Goal: Task Accomplishment & Management: Use online tool/utility

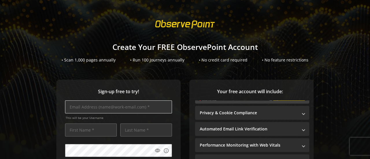
click at [137, 108] on input "text" at bounding box center [118, 107] width 107 height 13
paste input "[EMAIL_ADDRESS][DOMAIN_NAME]"
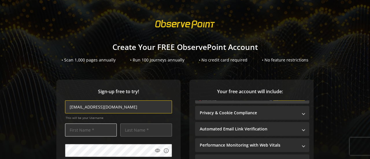
type input "[EMAIL_ADDRESS][DOMAIN_NAME]"
click at [90, 132] on input "text" at bounding box center [91, 130] width 52 height 13
type input "[PERSON_NAME]"
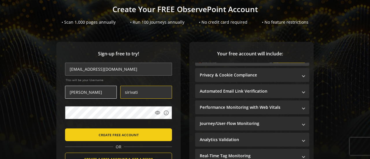
scroll to position [38, 0]
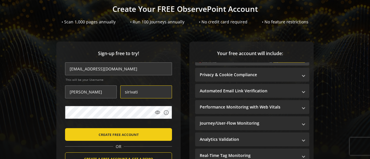
type input "sirivati"
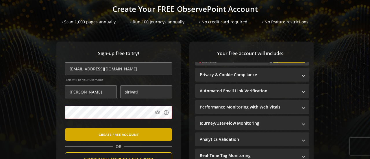
click at [126, 130] on span "CREATE FREE ACCOUNT" at bounding box center [119, 135] width 40 height 10
click at [118, 141] on span "submit" at bounding box center [118, 135] width 107 height 14
click at [136, 137] on span "CREATE FREE ACCOUNT" at bounding box center [119, 135] width 40 height 10
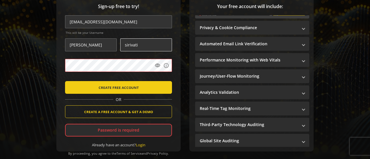
scroll to position [86, 0]
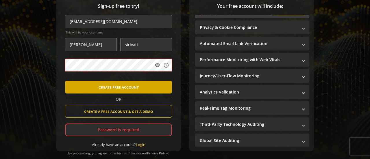
click at [125, 83] on span "CREATE FREE ACCOUNT" at bounding box center [119, 87] width 40 height 10
click at [137, 90] on span "submit" at bounding box center [118, 87] width 107 height 14
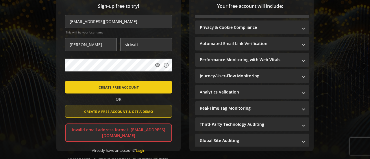
click at [129, 109] on span "CREATE A FREE ACCOUNT & GET A DEMO" at bounding box center [118, 111] width 69 height 10
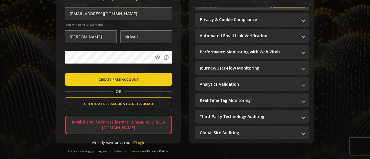
scroll to position [94, 0]
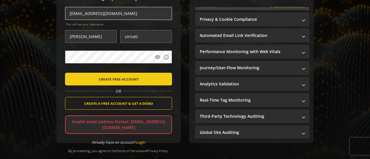
click at [124, 15] on input "[EMAIL_ADDRESS][DOMAIN_NAME]" at bounding box center [118, 13] width 107 height 13
drag, startPoint x: 124, startPoint y: 15, endPoint x: 95, endPoint y: 14, distance: 28.3
click at [95, 14] on input "[EMAIL_ADDRESS][DOMAIN_NAME]" at bounding box center [118, 13] width 107 height 13
type input "[EMAIL_ADDRESS][DOMAIN_NAME]"
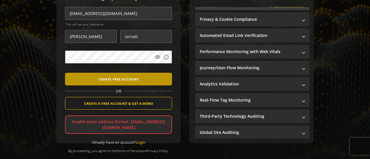
click at [121, 82] on span "CREATE FREE ACCOUNT" at bounding box center [119, 79] width 40 height 10
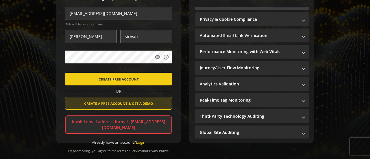
click at [122, 102] on span "CREATE A FREE ACCOUNT & GET A DEMO" at bounding box center [118, 103] width 69 height 10
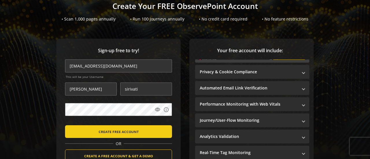
scroll to position [40, 0]
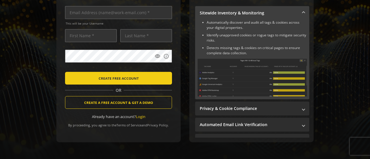
scroll to position [96, 0]
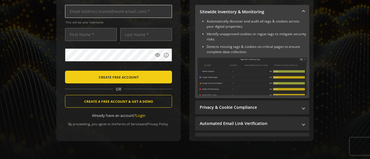
click at [121, 13] on input "text" at bounding box center [118, 11] width 107 height 13
paste input "[EMAIL_ADDRESS][DOMAIN_NAME]"
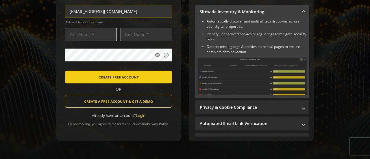
type input "[EMAIL_ADDRESS][DOMAIN_NAME]"
click at [110, 34] on input "text" at bounding box center [91, 34] width 52 height 13
type input "[PERSON_NAME]"
type input "sirivati"
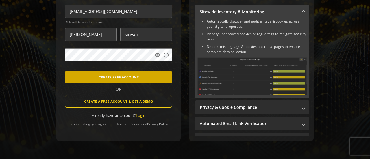
click at [120, 77] on span "CREATE FREE ACCOUNT" at bounding box center [119, 77] width 40 height 10
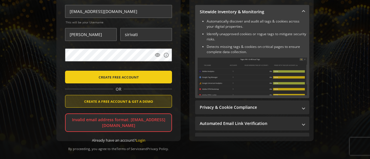
click at [131, 105] on span "CREATE A FREE ACCOUNT & GET A DEMO" at bounding box center [118, 101] width 69 height 10
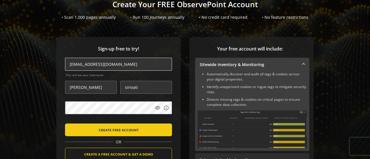
scroll to position [42, 0]
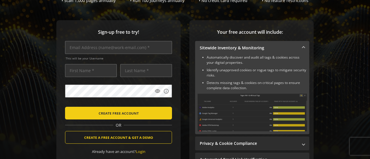
scroll to position [58, 0]
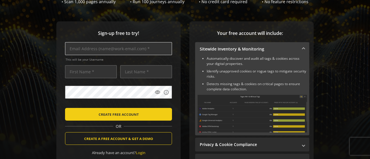
click at [147, 55] on input "text" at bounding box center [118, 48] width 107 height 13
paste input "[EMAIL_ADDRESS][DOMAIN_NAME]"
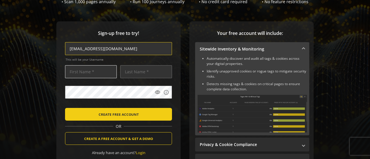
type input "[EMAIL_ADDRESS][DOMAIN_NAME]"
click at [102, 70] on input "text" at bounding box center [91, 71] width 52 height 13
type input "[PERSON_NAME]"
type input "sirivati"
click at [121, 114] on span "CREATE FREE ACCOUNT" at bounding box center [119, 114] width 40 height 10
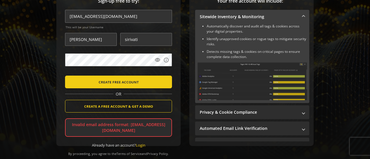
scroll to position [107, 0]
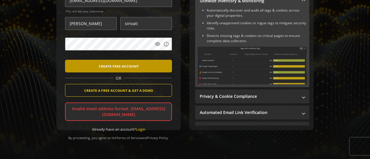
click at [134, 70] on span "CREATE FREE ACCOUNT" at bounding box center [119, 66] width 40 height 10
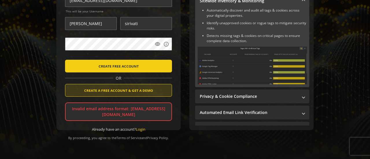
click at [138, 92] on span "CREATE A FREE ACCOUNT & GET A DEMO" at bounding box center [118, 90] width 69 height 10
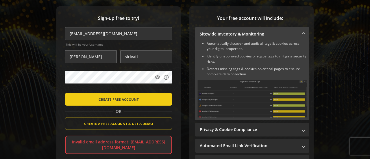
scroll to position [110, 0]
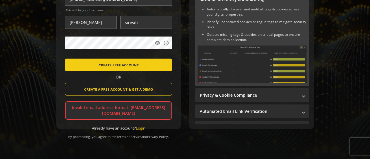
click at [141, 127] on link "Login" at bounding box center [141, 128] width 10 height 5
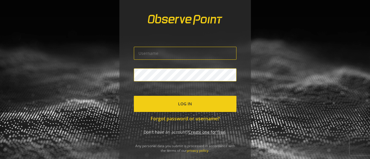
scroll to position [5, 0]
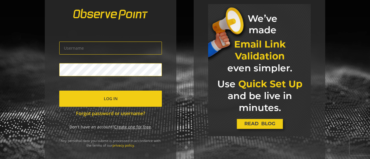
click at [136, 127] on link "Create one for free" at bounding box center [132, 126] width 37 height 5
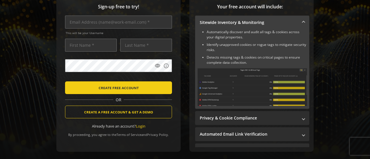
scroll to position [85, 0]
click at [128, 25] on input "text" at bounding box center [118, 22] width 107 height 13
click at [105, 37] on div "This will be your Username" at bounding box center [118, 27] width 107 height 23
click at [111, 22] on input "text" at bounding box center [118, 22] width 107 height 13
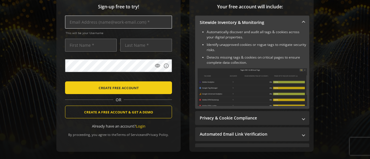
drag, startPoint x: 111, startPoint y: 22, endPoint x: 106, endPoint y: 22, distance: 5.8
click at [106, 22] on input "text" at bounding box center [118, 22] width 107 height 13
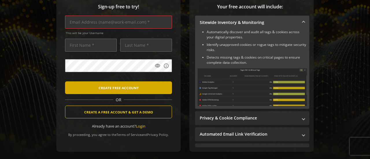
paste input "jagadeeshkumar.sirivati@cognizant.com"
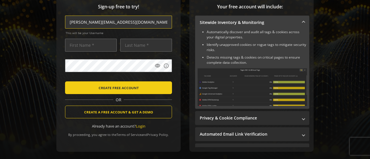
type input "jagadeeshkumar.sirivati@cognizant.com"
drag, startPoint x: 94, startPoint y: 38, endPoint x: 94, endPoint y: 43, distance: 5.2
click at [94, 43] on div "jagadeeshkumar.sirivati@cognizant.com This will be your Username visibility info" at bounding box center [118, 44] width 107 height 56
click at [94, 43] on input "text" at bounding box center [91, 45] width 52 height 13
type input "[PERSON_NAME]"
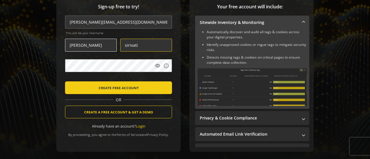
type input "sirivati"
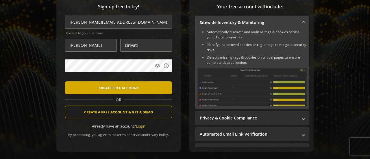
click at [145, 90] on span "submit" at bounding box center [118, 88] width 107 height 14
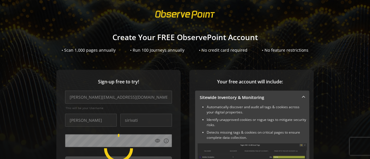
scroll to position [0, 0]
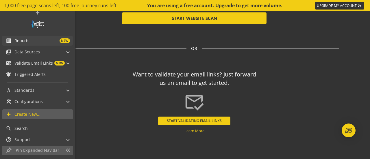
scroll to position [19, 0]
click at [33, 55] on div "library_books Data Sources" at bounding box center [23, 52] width 34 height 10
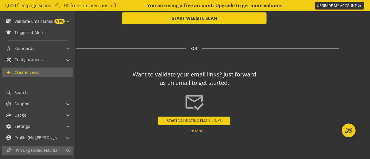
scroll to position [75, 0]
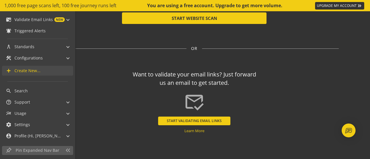
click at [32, 71] on span "Create New..." at bounding box center [27, 71] width 26 height 6
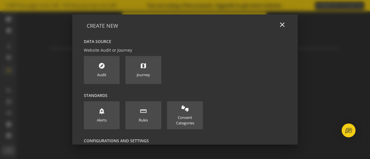
scroll to position [56, 0]
click at [48, 71] on div at bounding box center [185, 79] width 370 height 159
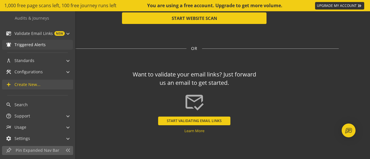
scroll to position [62, 0]
click at [14, 69] on span "construction" at bounding box center [10, 72] width 9 height 6
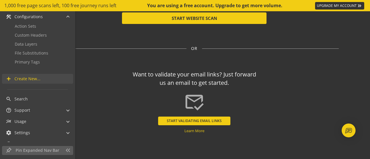
click at [14, 69] on div "Action Sets Custom Headers Data Layers File Substitutions Primary Tags" at bounding box center [37, 46] width 71 height 49
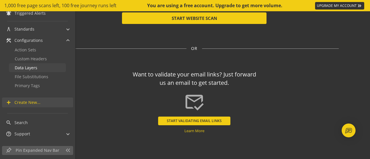
scroll to position [125, 0]
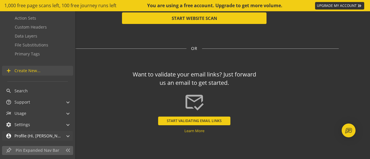
click at [43, 135] on span "Profile (Hi, jagadeesh!)" at bounding box center [37, 136] width 46 height 6
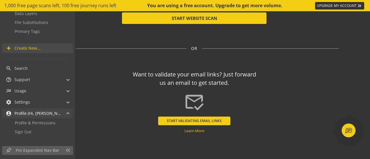
click at [43, 116] on div "account_circle Profile (Hi, jagadeesh!)" at bounding box center [33, 114] width 55 height 10
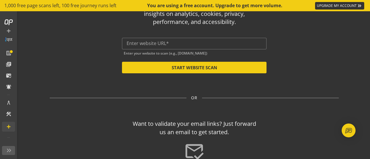
scroll to position [29, 0]
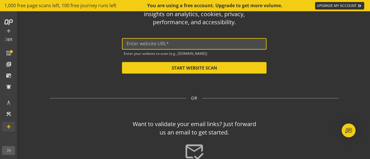
click at [191, 43] on input "text" at bounding box center [194, 43] width 135 height 5
paste input "https://pokeapi.co/"
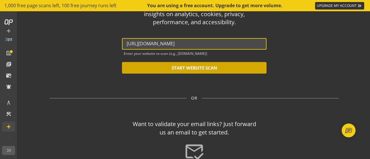
type input "https://pokeapi.co/"
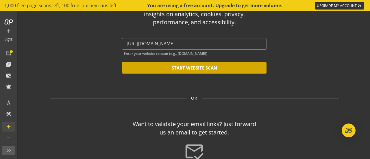
click at [193, 68] on button "START WEBSITE SCAN" at bounding box center [194, 68] width 145 height 12
click at [210, 67] on button "START WEBSITE SCAN" at bounding box center [194, 68] width 145 height 12
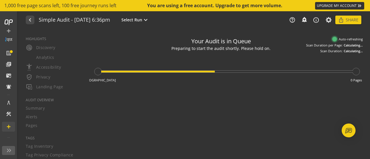
type textarea "Notes can include: -a description of what this audit is validating -changes in …"
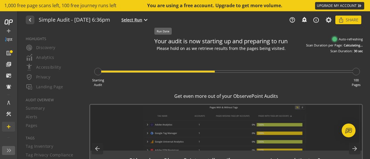
click at [149, 20] on mat-icon "expand_more" at bounding box center [145, 19] width 7 height 7
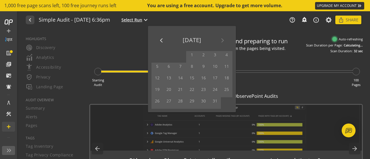
click at [171, 20] on div at bounding box center [185, 79] width 370 height 159
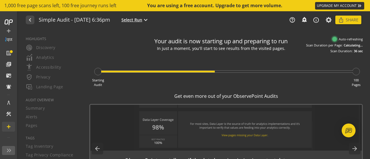
scroll to position [30, 0]
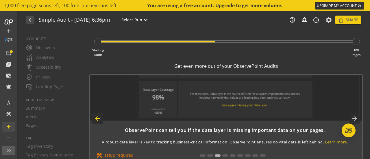
click at [95, 122] on mat-icon "arrow_back" at bounding box center [98, 119] width 12 height 12
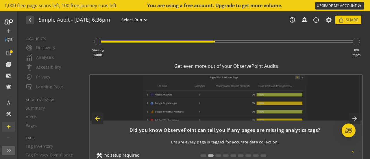
click at [95, 122] on mat-icon "arrow_back" at bounding box center [98, 119] width 12 height 12
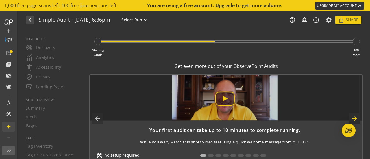
click at [352, 118] on mat-icon "arrow_forward" at bounding box center [355, 119] width 12 height 12
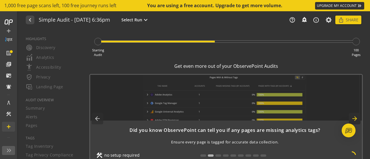
click at [352, 118] on mat-icon "arrow_forward" at bounding box center [355, 119] width 12 height 12
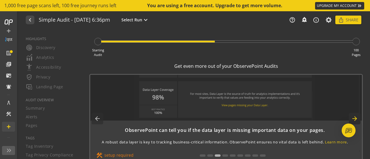
click at [351, 121] on mat-icon "arrow_forward" at bounding box center [355, 119] width 12 height 12
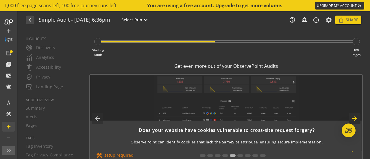
click at [352, 119] on mat-icon "arrow_forward" at bounding box center [355, 119] width 12 height 12
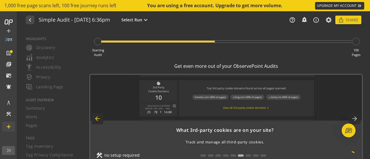
click at [94, 123] on mat-icon "arrow_back" at bounding box center [98, 119] width 12 height 12
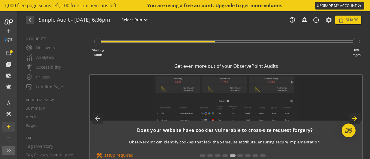
click at [352, 119] on mat-icon "arrow_forward" at bounding box center [355, 119] width 12 height 12
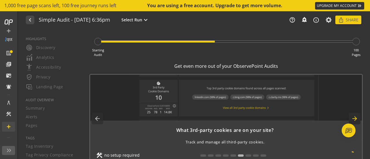
click at [352, 119] on mat-icon "arrow_forward" at bounding box center [355, 119] width 12 height 12
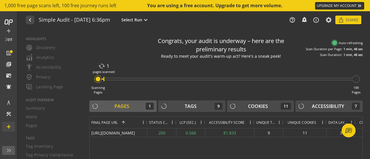
scroll to position [30, 0]
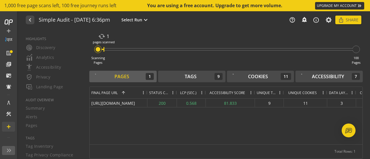
click at [176, 90] on div at bounding box center [176, 93] width 2 height 12
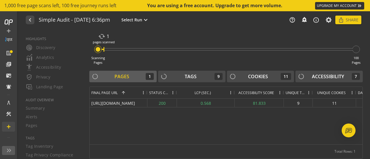
drag, startPoint x: 205, startPoint y: 92, endPoint x: 202, endPoint y: 94, distance: 3.5
click at [202, 94] on div "LCP (SEC.)" at bounding box center [206, 93] width 58 height 12
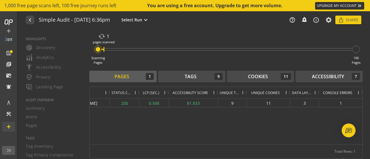
scroll to position [0, 0]
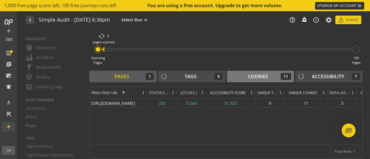
click at [259, 77] on div "Cookies" at bounding box center [258, 76] width 20 height 7
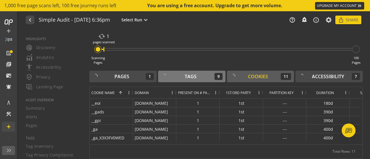
click at [195, 80] on button "Tags 9" at bounding box center [191, 77] width 67 height 12
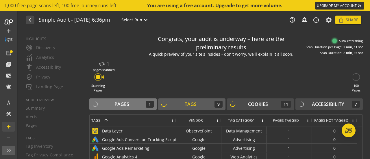
click at [138, 103] on div "Pages 1" at bounding box center [123, 104] width 62 height 7
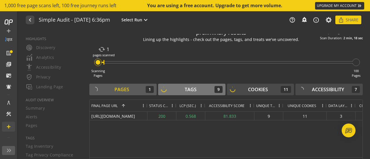
click at [175, 88] on div "Tags 9" at bounding box center [192, 89] width 62 height 7
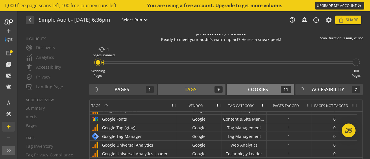
click at [240, 89] on div "Cookies 11" at bounding box center [261, 89] width 62 height 7
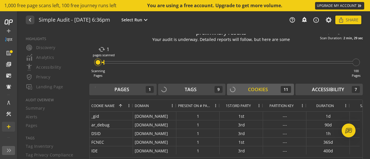
click at [328, 96] on div "Pages 1 Tags 9 Cookies 11 Accessibility 7" at bounding box center [225, 90] width 273 height 13
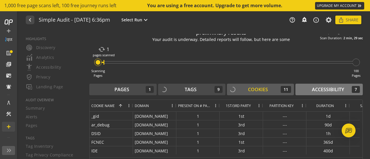
click at [329, 93] on button "Accessibility 7" at bounding box center [328, 90] width 67 height 12
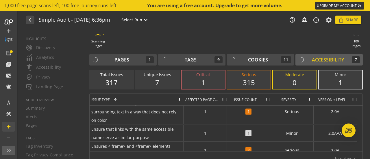
click at [204, 81] on div "1" at bounding box center [203, 83] width 32 height 10
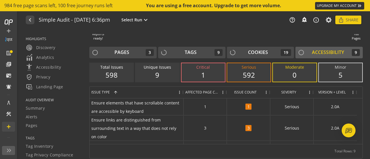
scroll to position [49, 0]
click at [252, 77] on div "592" at bounding box center [249, 76] width 32 height 10
click at [239, 73] on div "592" at bounding box center [249, 76] width 32 height 10
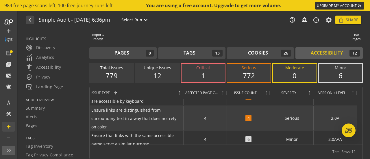
scroll to position [0, 0]
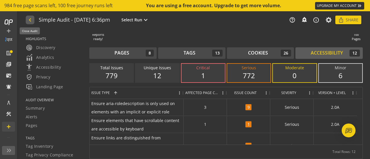
click at [30, 21] on mat-icon "navigate_before" at bounding box center [30, 19] width 6 height 7
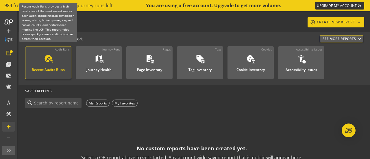
click at [48, 69] on div "Recent Audits Runs" at bounding box center [48, 68] width 33 height 8
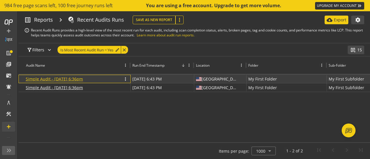
click at [73, 81] on link "Simple Audit - 08 October 2025 | 6:36pm" at bounding box center [54, 78] width 57 height 5
